Goal: Information Seeking & Learning: Learn about a topic

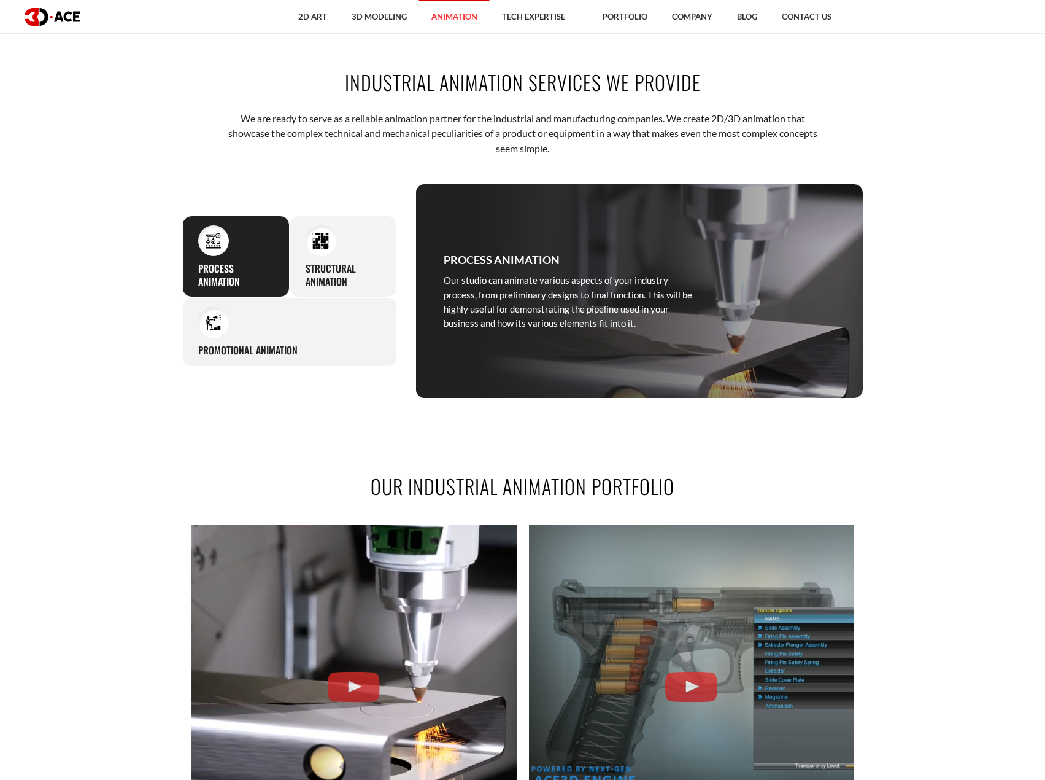
scroll to position [798, 0]
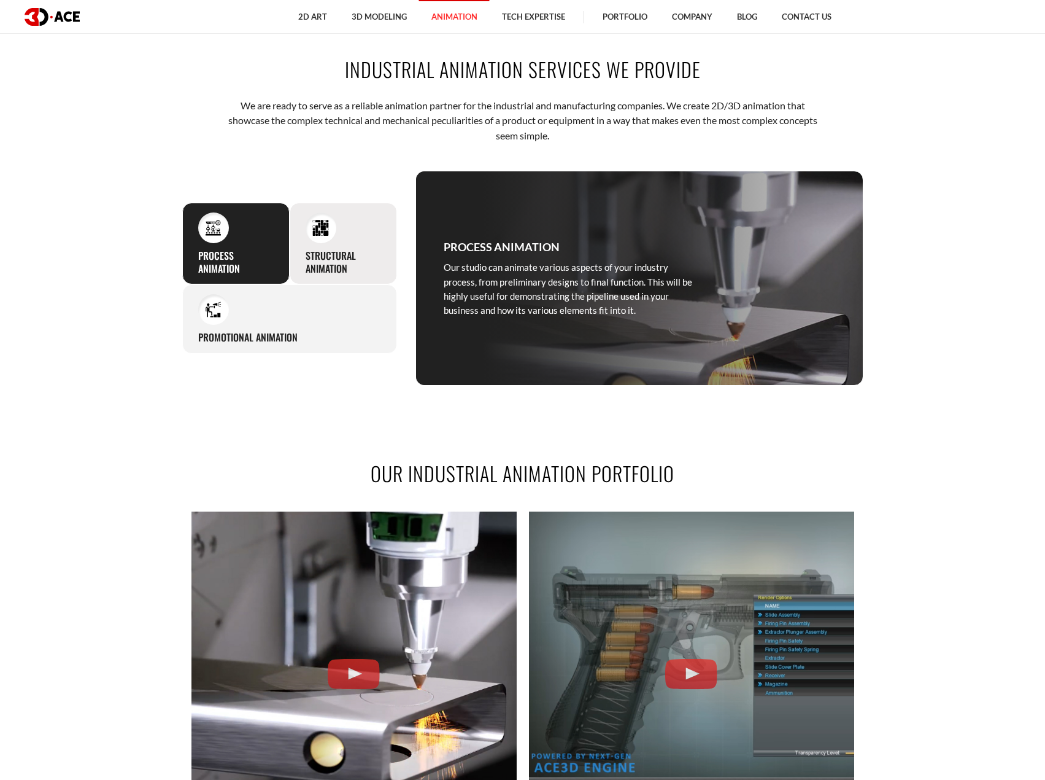
click at [342, 249] on h3 "Structural animation" at bounding box center [344, 262] width 76 height 26
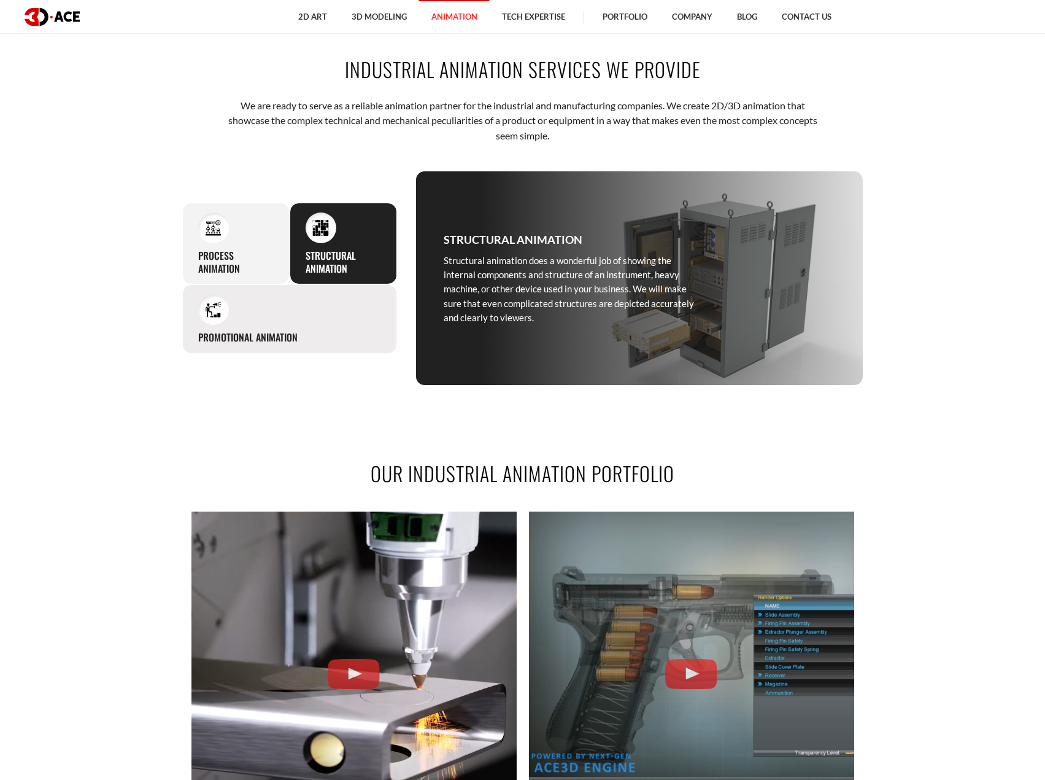
click at [316, 300] on div "Promotional animation If you ever need to show off any products, hardware, or s…" at bounding box center [289, 318] width 215 height 69
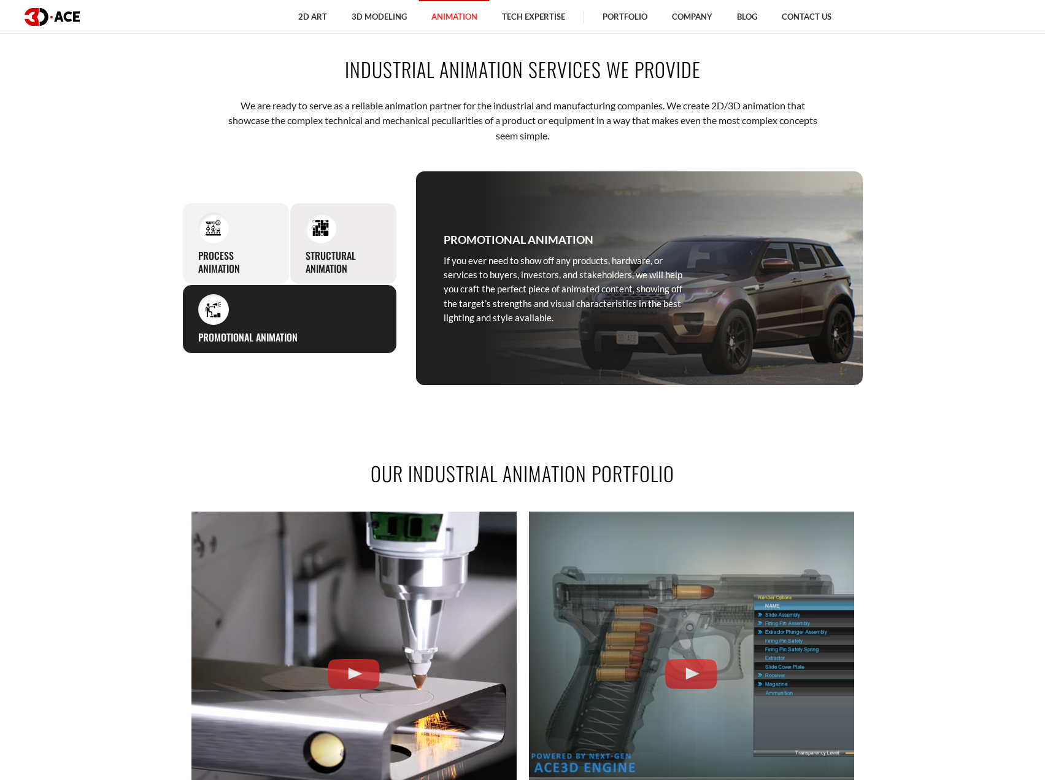
click at [336, 250] on h3 "Structural animation" at bounding box center [344, 262] width 76 height 26
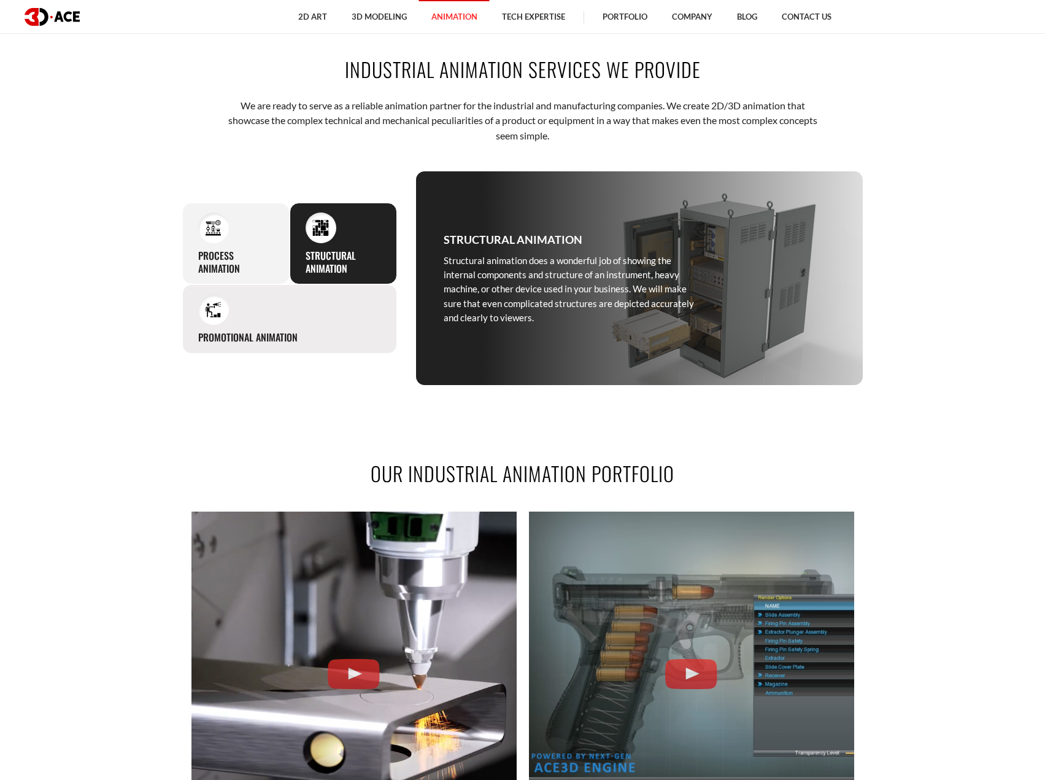
click at [266, 316] on div "Promotional animation If you ever need to show off any products, hardware, or s…" at bounding box center [289, 318] width 215 height 69
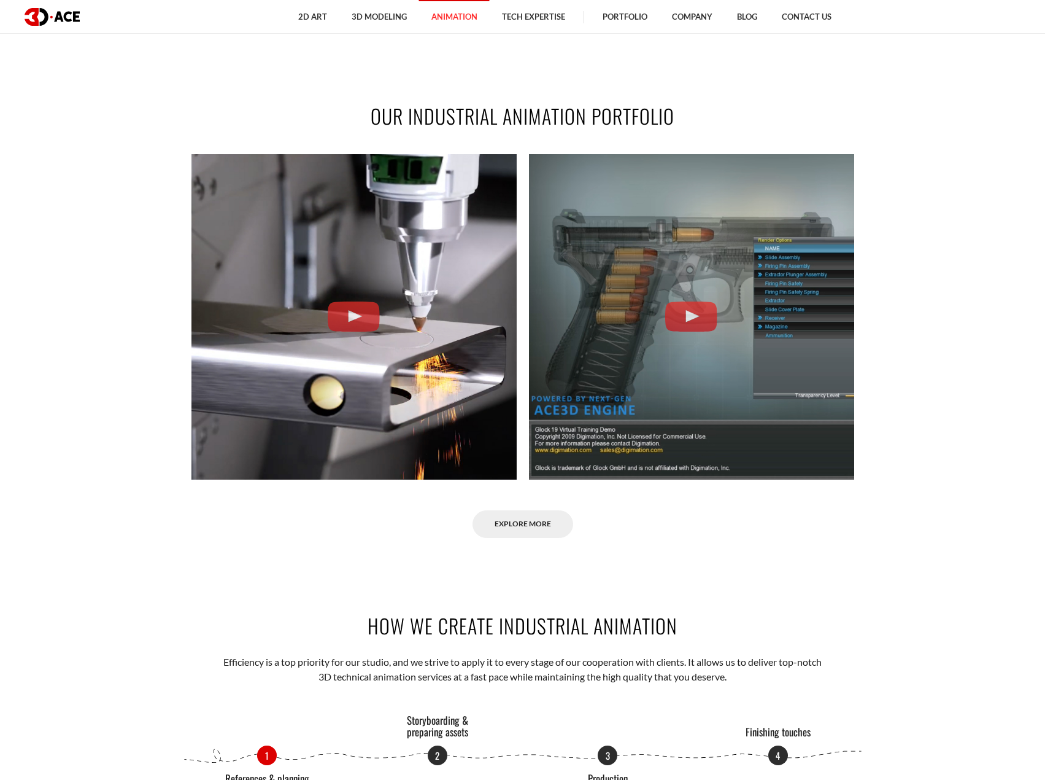
scroll to position [1105, 0]
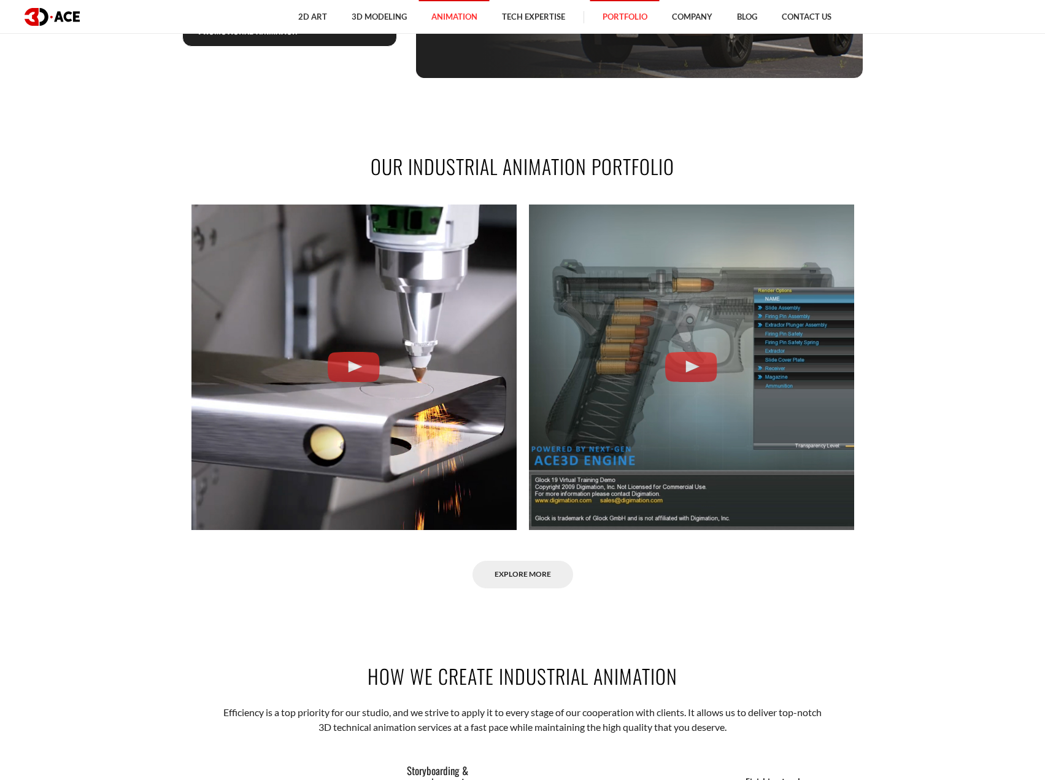
click at [614, 21] on link "Portfolio" at bounding box center [625, 17] width 69 height 34
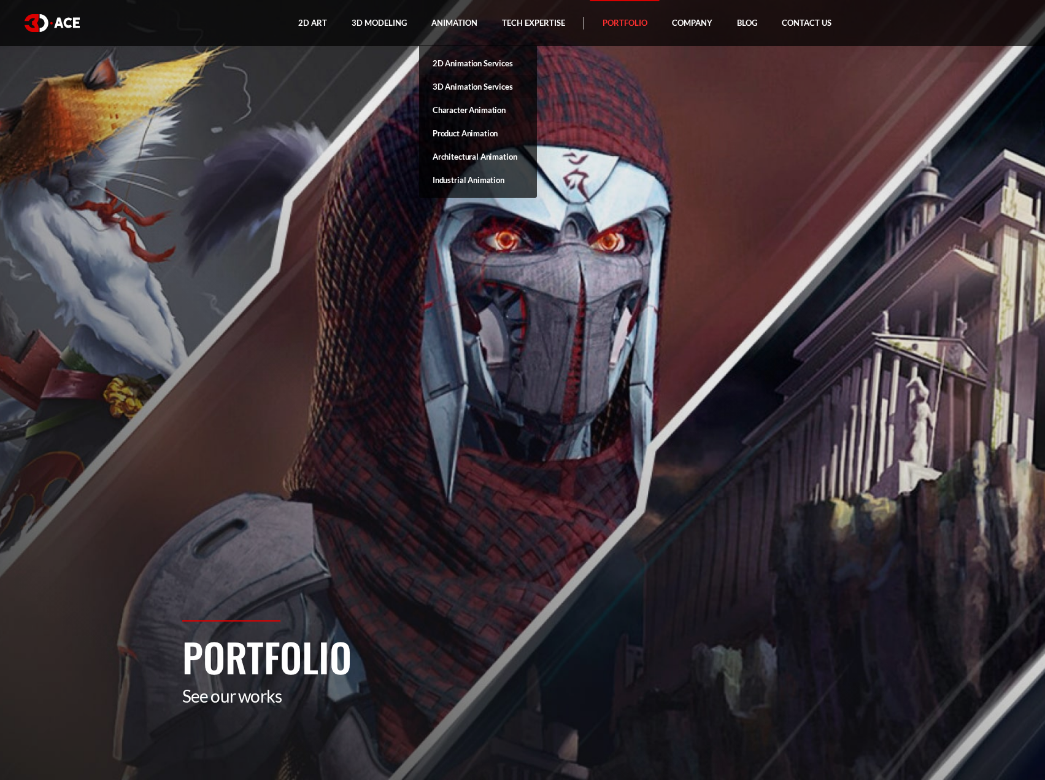
click at [456, 84] on link "3D Animation Services" at bounding box center [478, 86] width 118 height 23
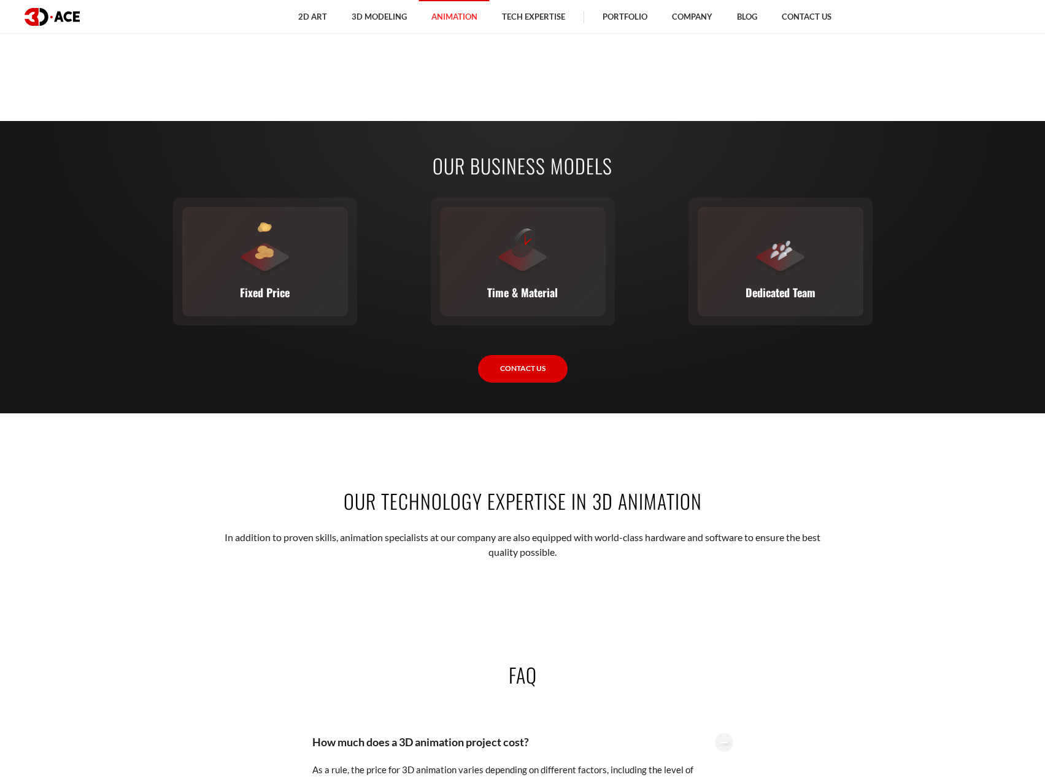
scroll to position [2210, 0]
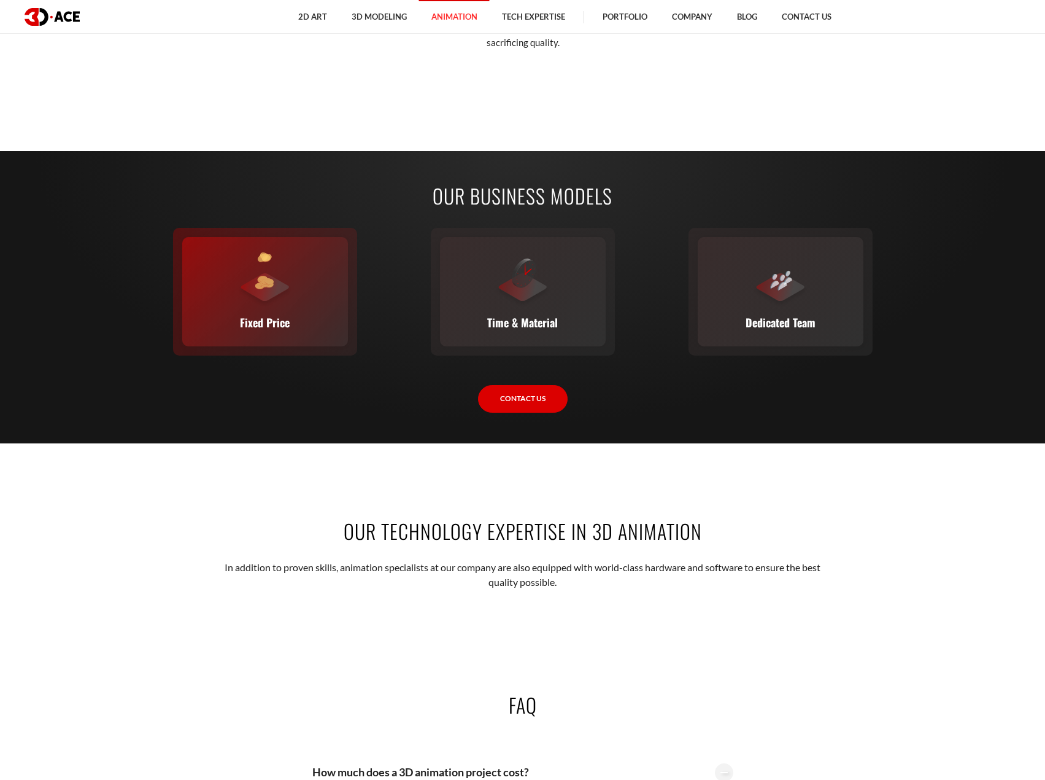
click at [259, 279] on img at bounding box center [264, 283] width 18 height 14
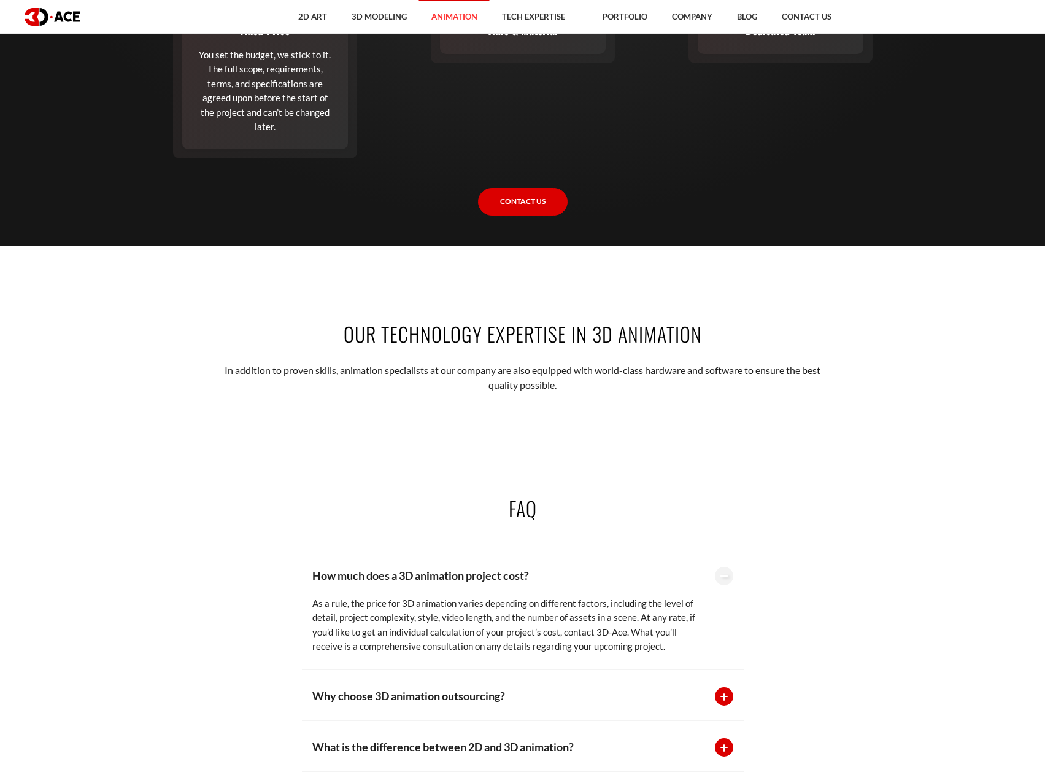
scroll to position [2333, 0]
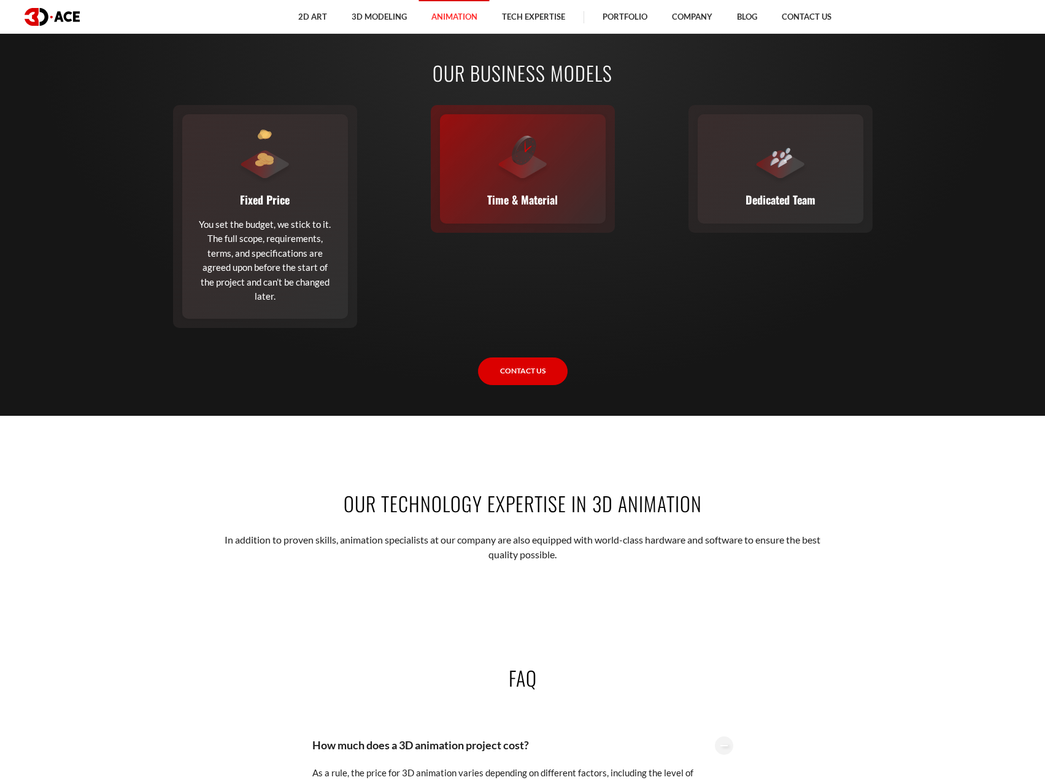
click at [537, 185] on div "Time & Material This flexible model calculates cost based on time and material …" at bounding box center [523, 168] width 166 height 109
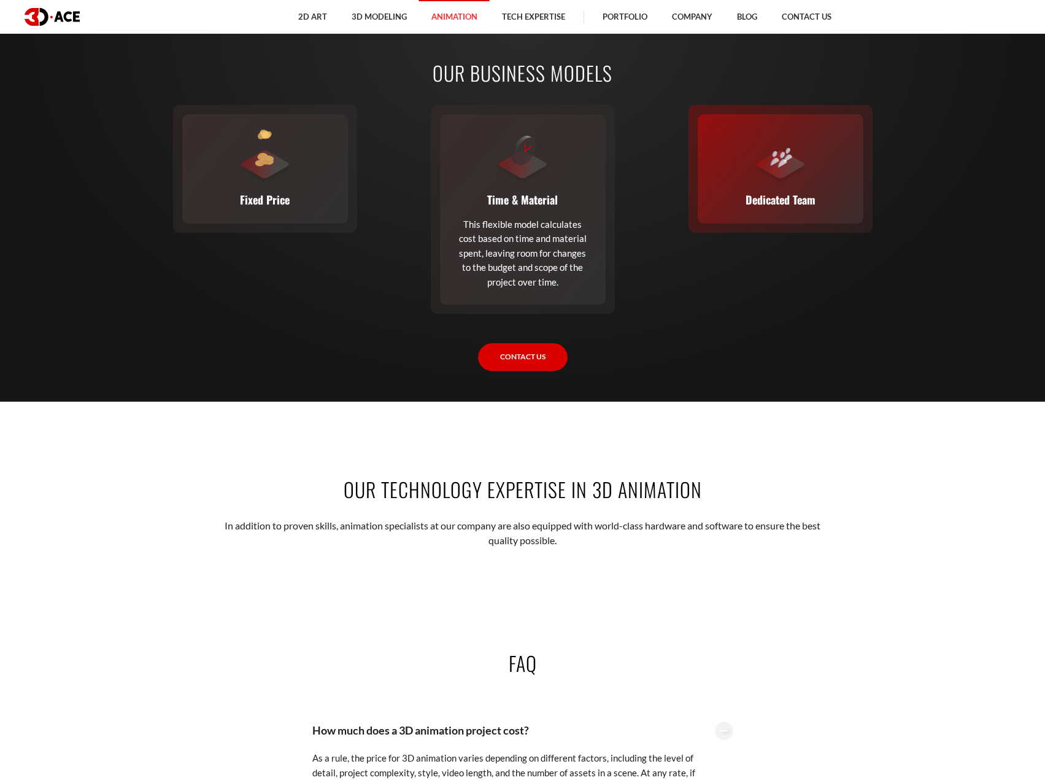
click at [774, 188] on div "Dedicated Team A complete team (or a single expert from our staff) joins your e…" at bounding box center [781, 168] width 166 height 109
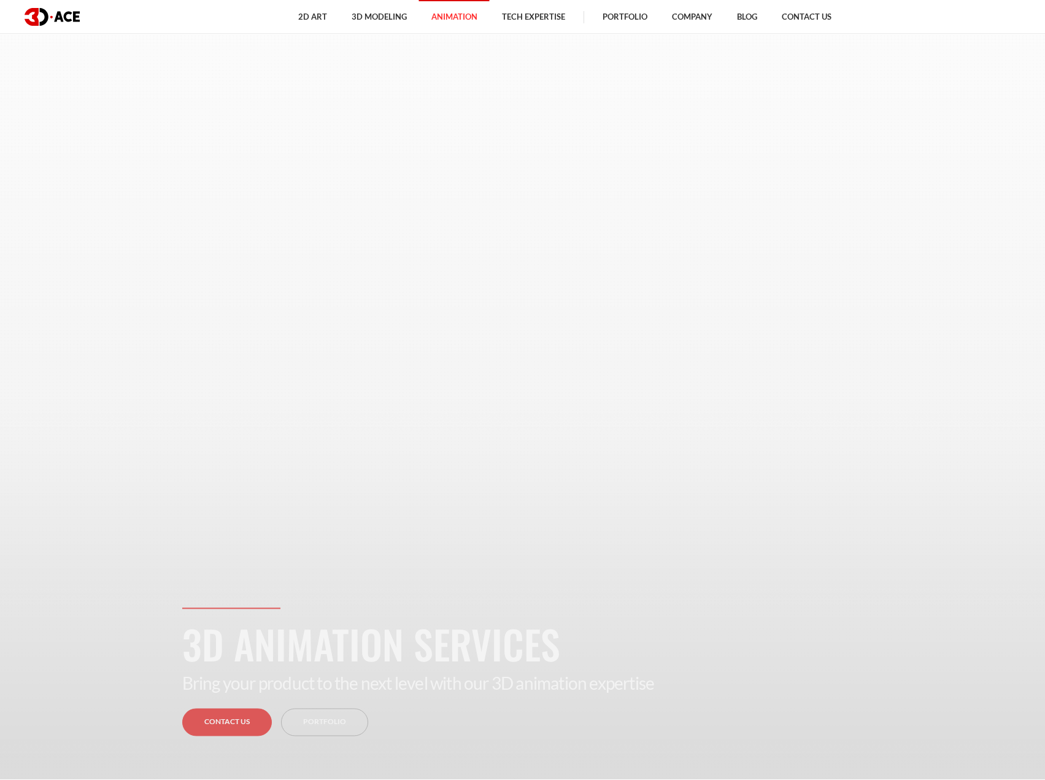
scroll to position [0, 0]
